Goal: Transaction & Acquisition: Purchase product/service

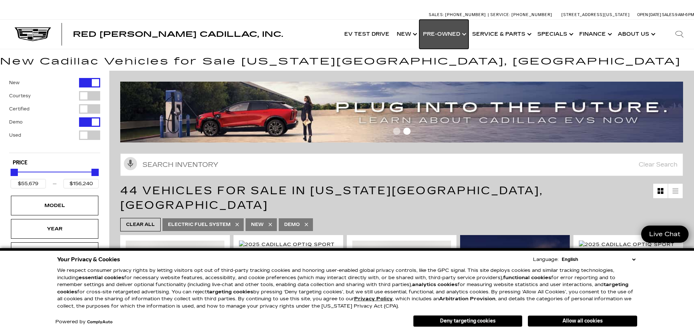
click at [453, 33] on link "Show Pre-Owned" at bounding box center [443, 34] width 49 height 29
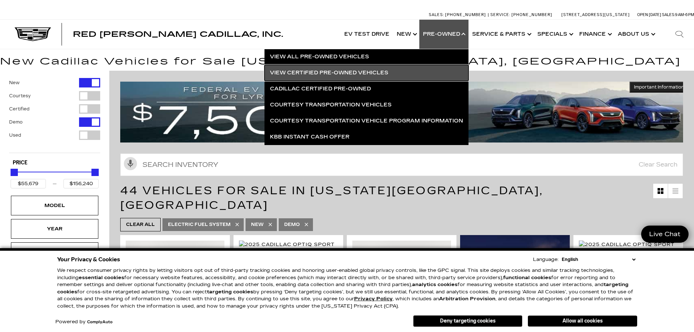
click at [327, 68] on link "View Certified Pre-Owned Vehicles" at bounding box center [366, 73] width 204 height 16
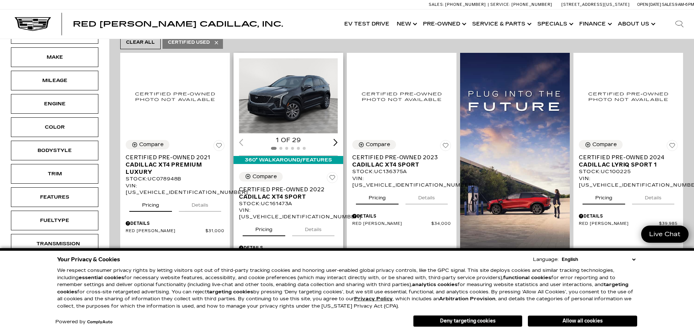
scroll to position [182, 0]
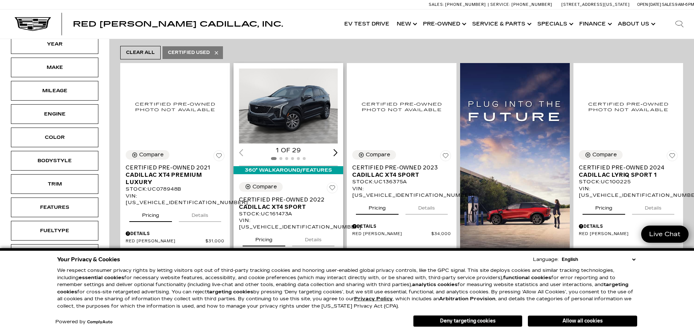
click at [290, 88] on img "1 / 2" at bounding box center [289, 105] width 100 height 75
click at [338, 149] on div "Next slide" at bounding box center [335, 152] width 4 height 7
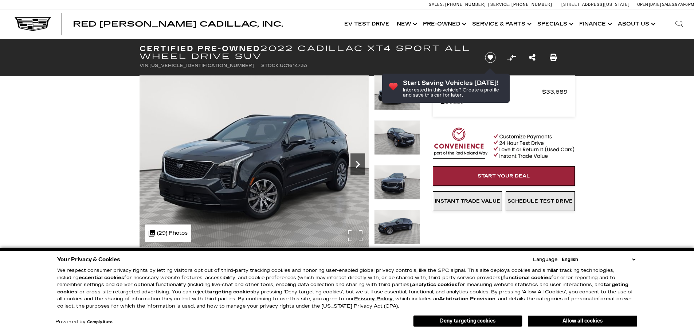
click at [358, 161] on icon "Next" at bounding box center [357, 164] width 15 height 15
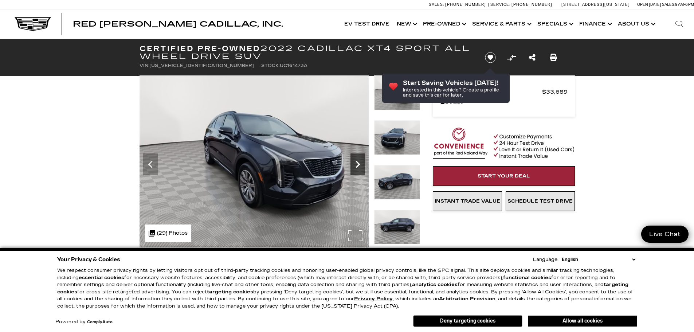
click at [355, 170] on icon "Next" at bounding box center [357, 164] width 15 height 15
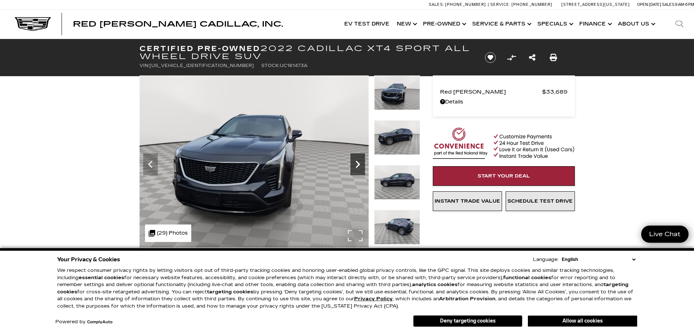
click at [355, 170] on icon "Next" at bounding box center [357, 164] width 15 height 15
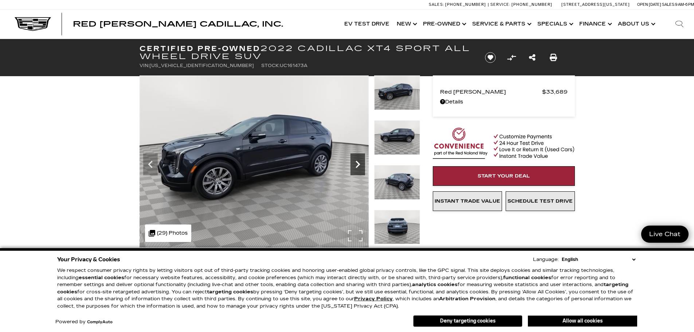
click at [355, 170] on icon "Next" at bounding box center [357, 164] width 15 height 15
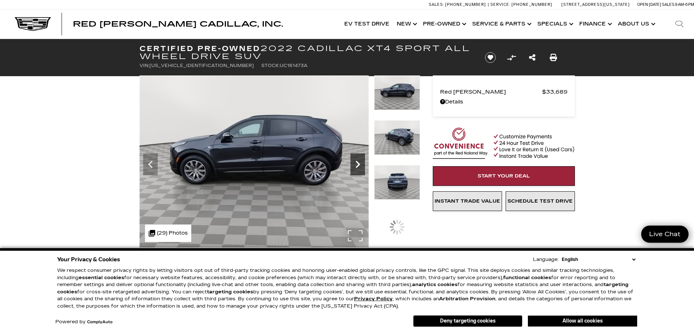
click at [355, 170] on icon "Next" at bounding box center [357, 164] width 15 height 15
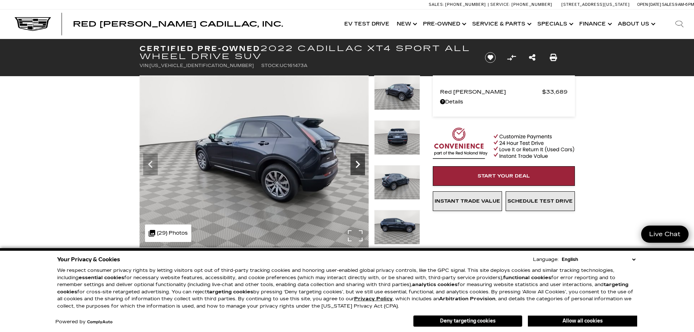
click at [355, 170] on icon "Next" at bounding box center [357, 164] width 15 height 15
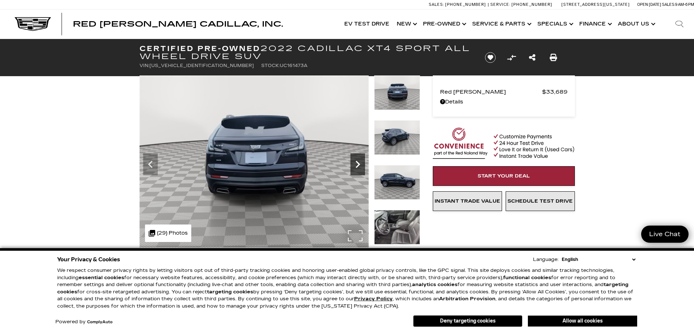
click at [355, 170] on icon "Next" at bounding box center [357, 164] width 15 height 15
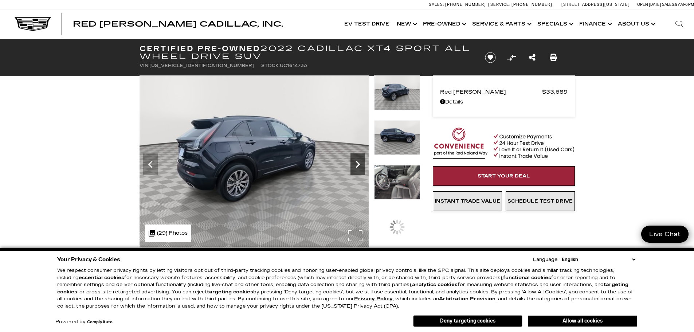
click at [355, 170] on icon "Next" at bounding box center [357, 164] width 15 height 15
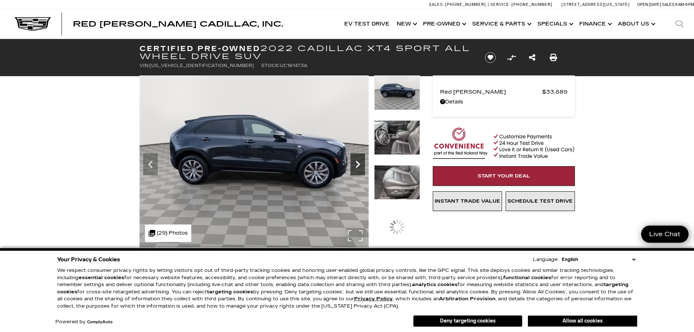
click at [355, 170] on icon "Next" at bounding box center [357, 164] width 15 height 15
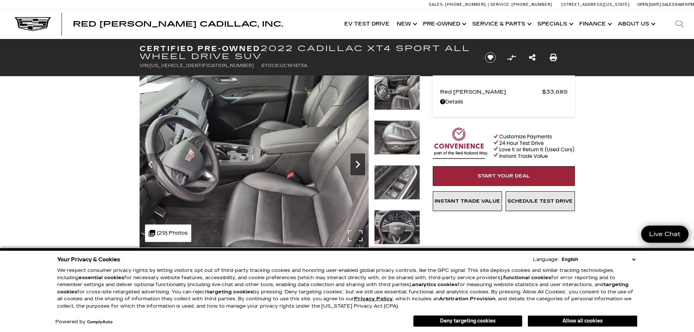
click at [355, 170] on icon "Next" at bounding box center [357, 164] width 15 height 15
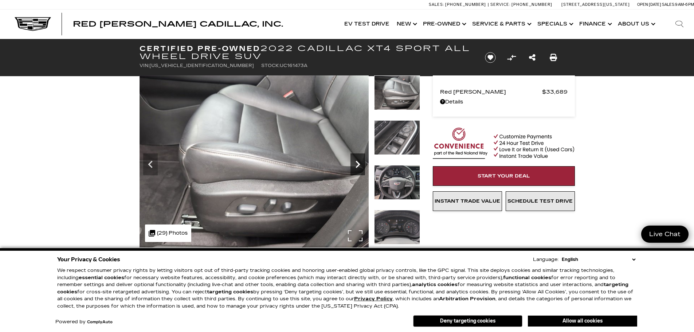
click at [355, 170] on icon "Next" at bounding box center [357, 164] width 15 height 15
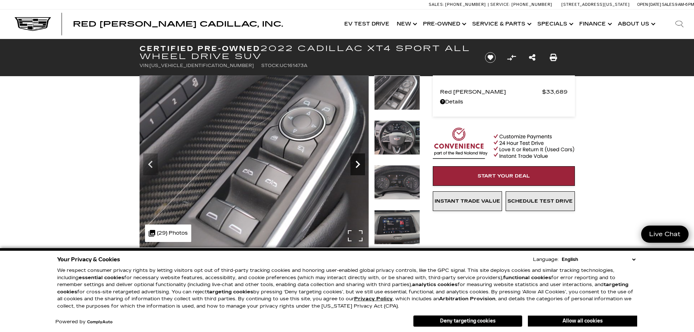
click at [355, 170] on icon "Next" at bounding box center [357, 164] width 15 height 15
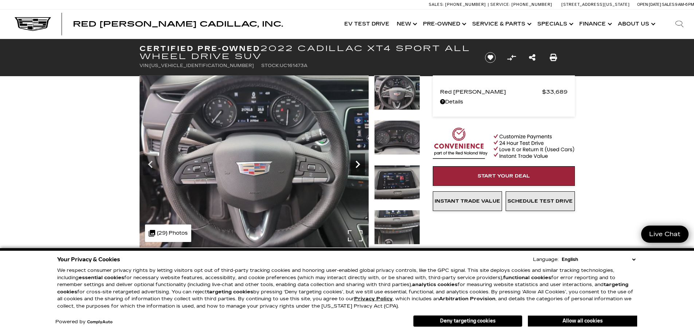
click at [355, 170] on icon "Next" at bounding box center [357, 164] width 15 height 15
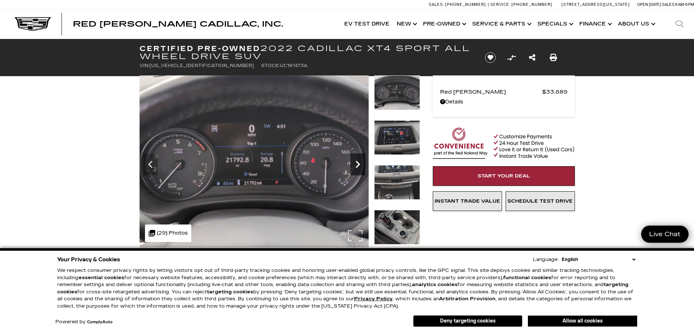
click at [355, 170] on icon "Next" at bounding box center [357, 164] width 15 height 15
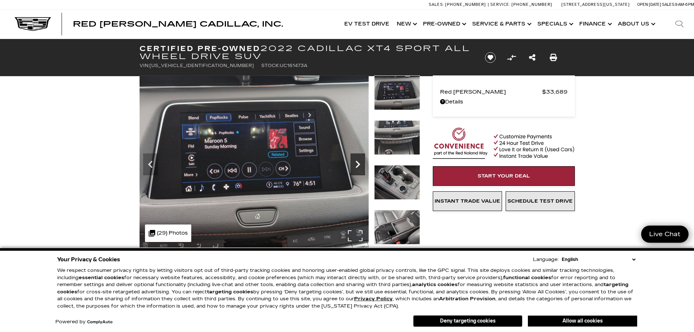
click at [355, 170] on icon "Next" at bounding box center [357, 164] width 15 height 15
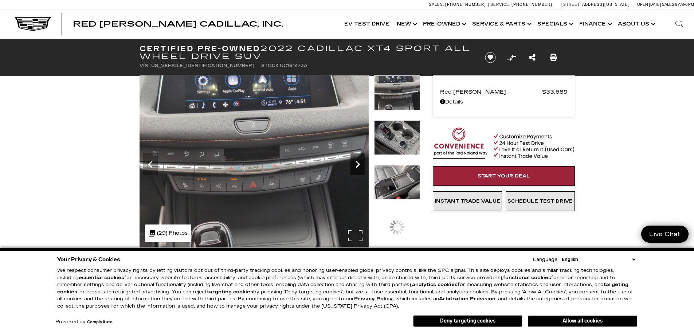
click at [355, 170] on icon "Next" at bounding box center [357, 164] width 15 height 15
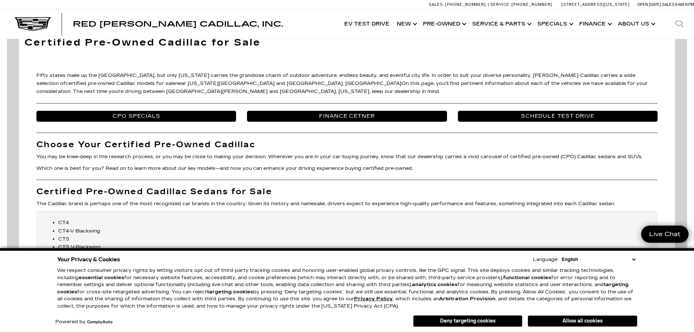
scroll to position [1093, 0]
